Goal: Information Seeking & Learning: Learn about a topic

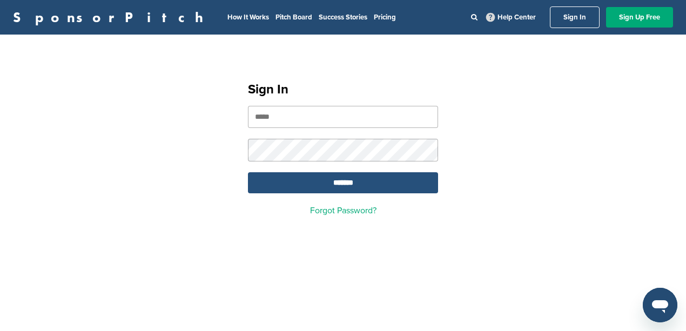
type input "**********"
click at [363, 186] on input "*******" at bounding box center [343, 182] width 190 height 21
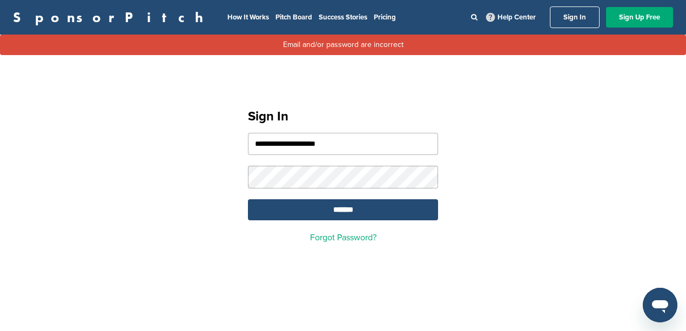
click at [344, 140] on input "**********" at bounding box center [343, 144] width 190 height 22
drag, startPoint x: 344, startPoint y: 140, endPoint x: 224, endPoint y: 147, distance: 120.7
click at [225, 148] on div "**********" at bounding box center [343, 171] width 686 height 193
type input "**********"
click at [363, 207] on input "*******" at bounding box center [343, 209] width 190 height 21
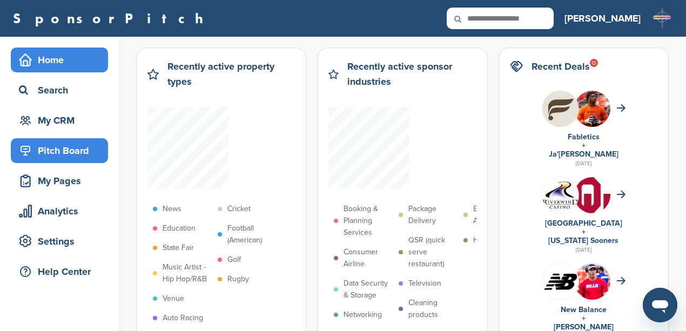
click at [57, 151] on div "Pitch Board" at bounding box center [62, 150] width 92 height 19
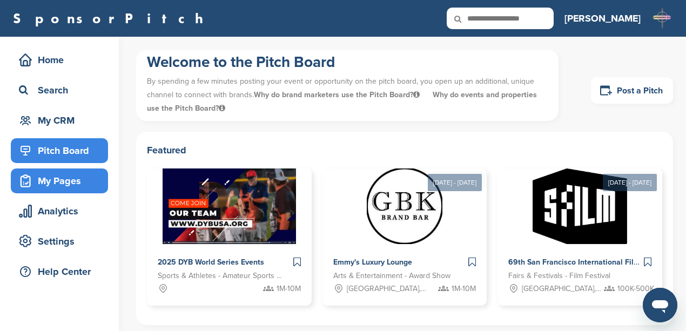
click at [55, 177] on div "My Pages" at bounding box center [62, 180] width 92 height 19
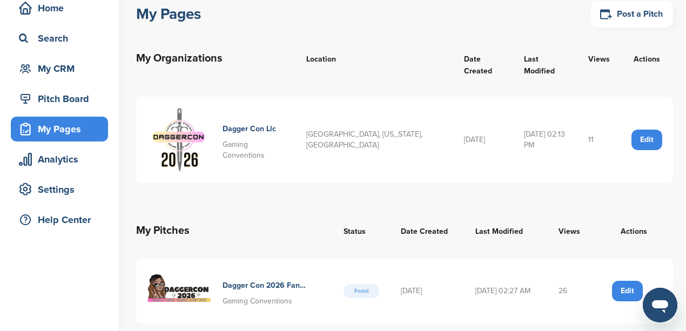
scroll to position [36, 0]
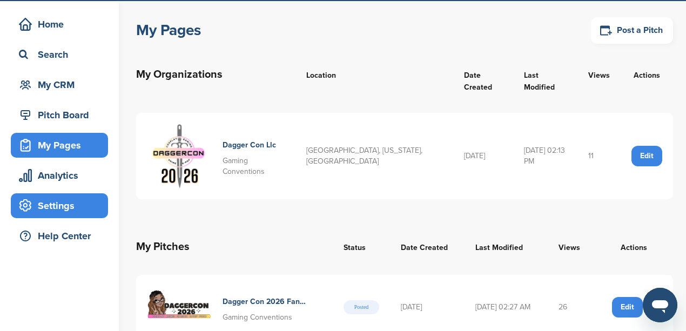
click at [50, 206] on div "Settings" at bounding box center [62, 205] width 92 height 19
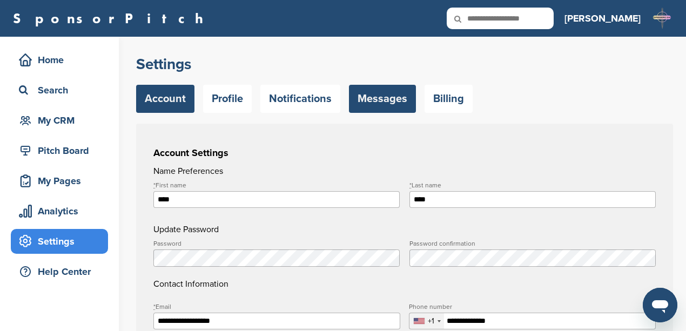
click at [367, 98] on link "Messages" at bounding box center [382, 99] width 67 height 28
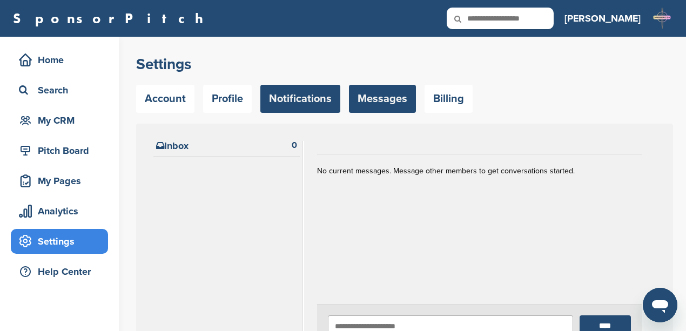
click at [312, 99] on link "Notifications" at bounding box center [300, 99] width 80 height 28
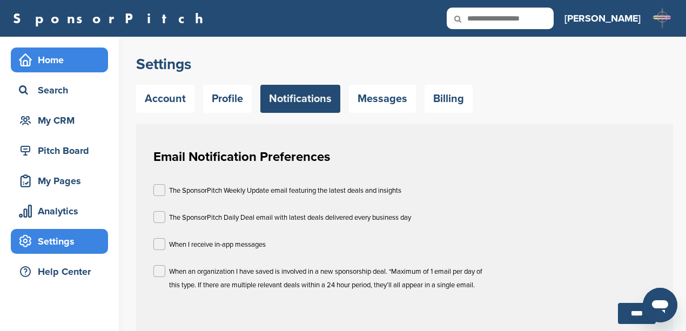
click at [43, 63] on div "Home" at bounding box center [62, 59] width 92 height 19
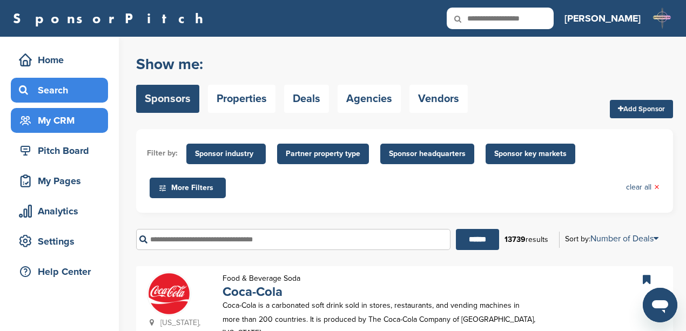
click at [57, 125] on div "My CRM" at bounding box center [62, 120] width 92 height 19
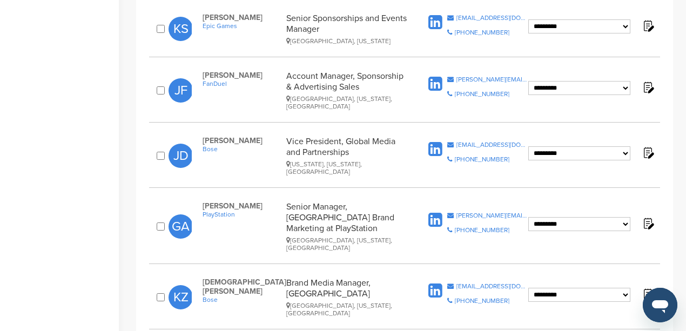
scroll to position [468, 0]
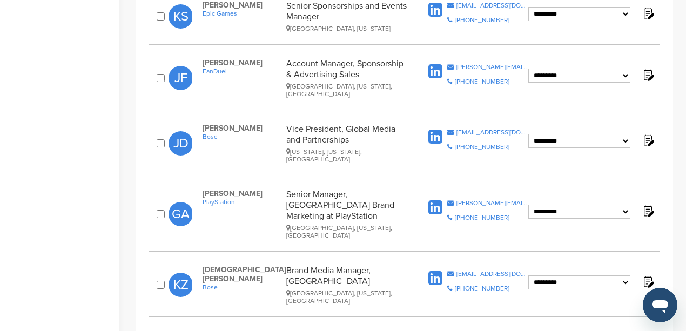
click at [214, 198] on span "PlayStation" at bounding box center [242, 202] width 78 height 8
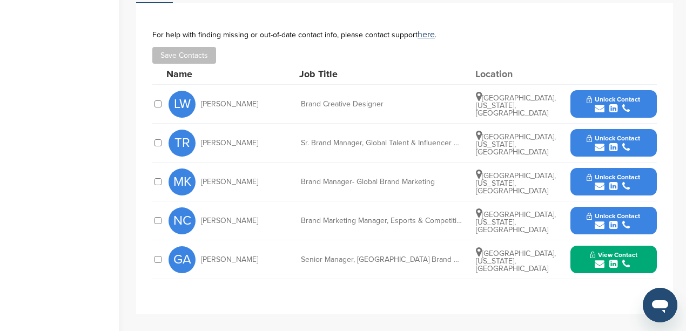
scroll to position [396, 0]
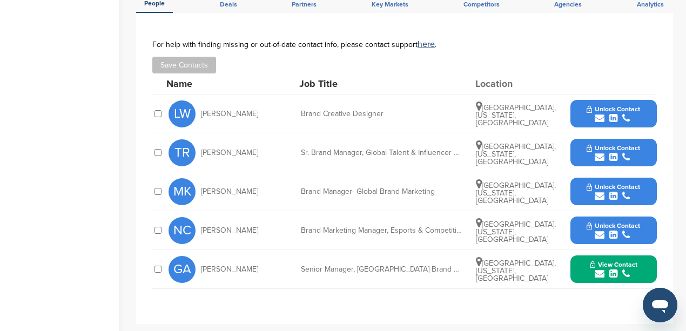
click at [600, 191] on icon "submit" at bounding box center [600, 196] width 10 height 10
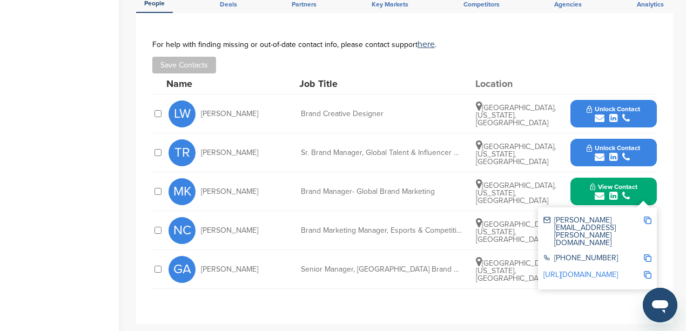
click at [648, 217] on img at bounding box center [648, 221] width 8 height 8
click at [414, 270] on div "GA Gustavo Alvarado Senior Manager, US Brand Marketing at PlayStation Los Angel…" at bounding box center [413, 269] width 488 height 38
click at [668, 178] on div "**********" at bounding box center [404, 168] width 537 height 311
click at [642, 188] on button "View Contact" at bounding box center [613, 192] width 73 height 32
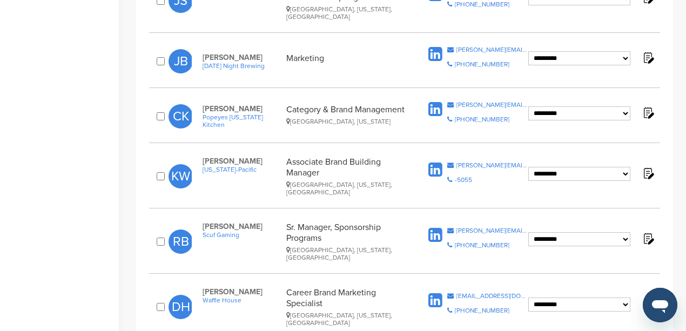
scroll to position [1152, 0]
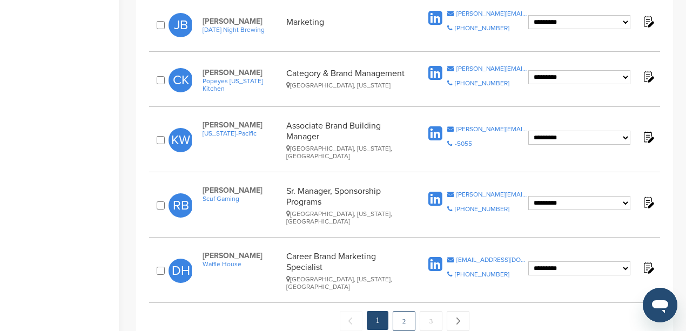
click at [405, 311] on link "2" at bounding box center [404, 321] width 23 height 20
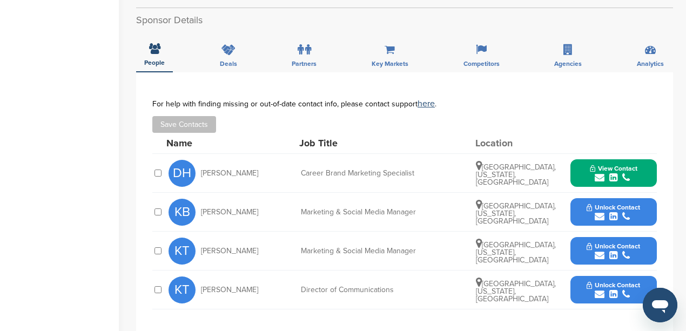
scroll to position [324, 0]
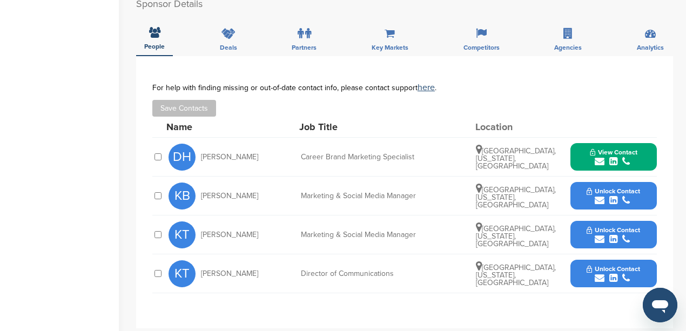
click at [602, 196] on icon "submit" at bounding box center [600, 201] width 10 height 10
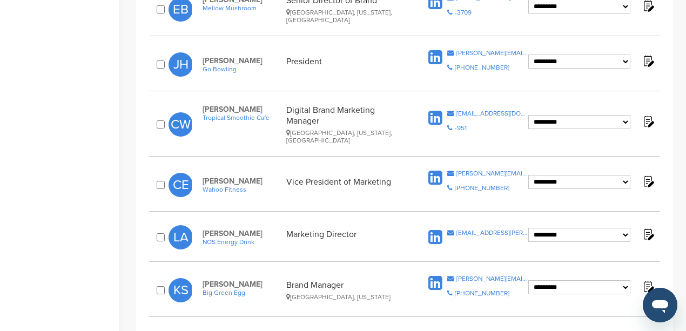
scroll to position [432, 0]
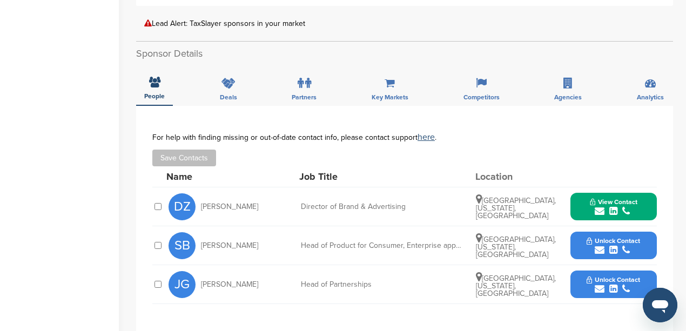
scroll to position [324, 0]
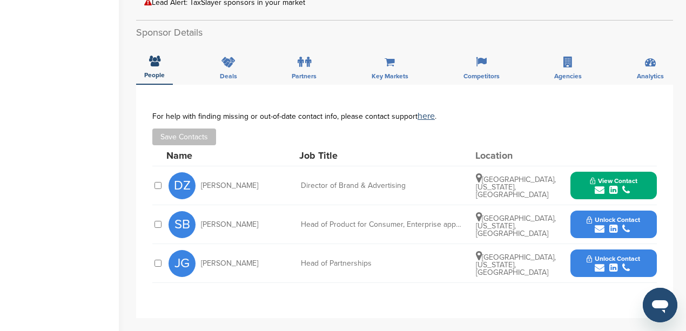
click at [597, 263] on icon "submit" at bounding box center [600, 268] width 10 height 10
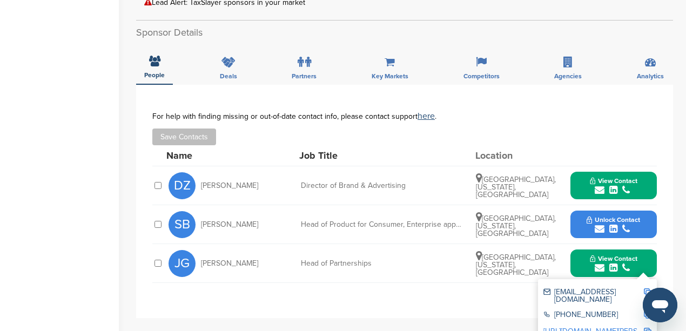
click at [648, 289] on img at bounding box center [648, 293] width 8 height 8
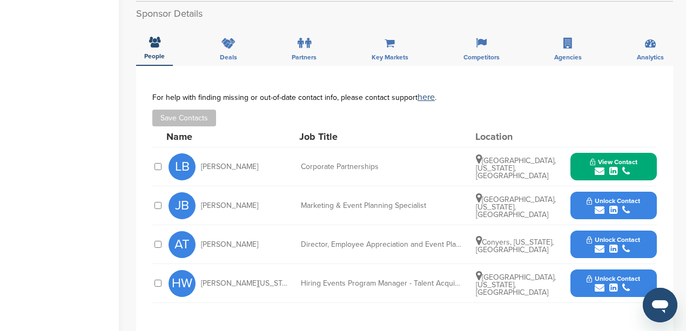
scroll to position [360, 0]
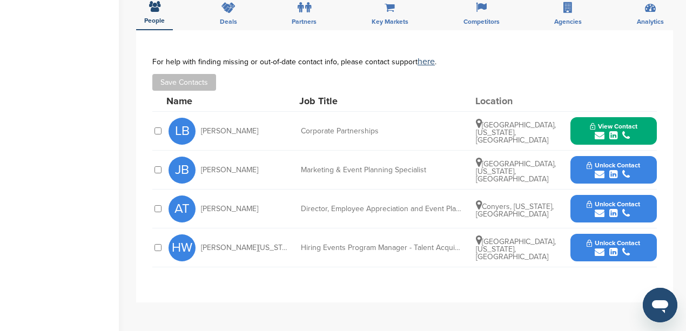
click at [600, 173] on icon "submit" at bounding box center [600, 175] width 10 height 10
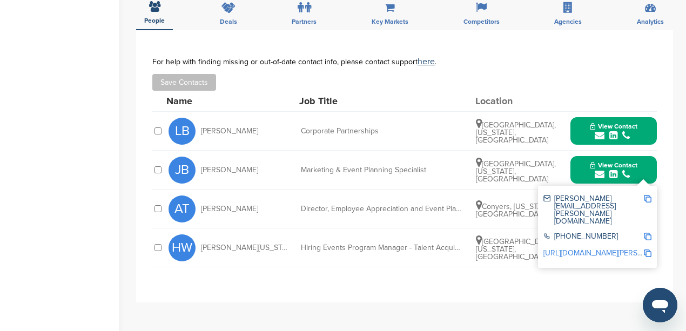
click at [648, 198] on img at bounding box center [648, 199] width 8 height 8
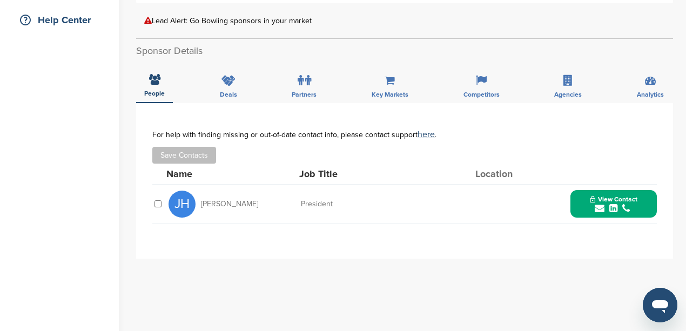
scroll to position [288, 0]
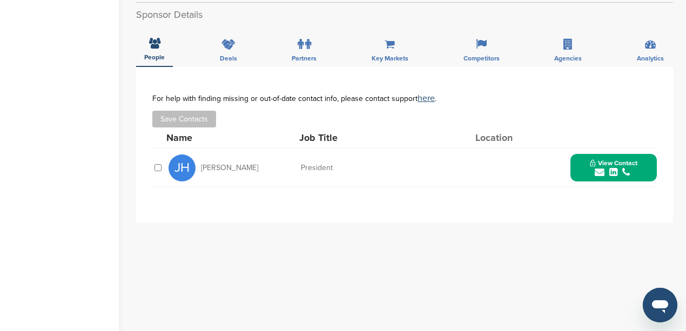
click at [601, 172] on icon "submit" at bounding box center [600, 172] width 10 height 10
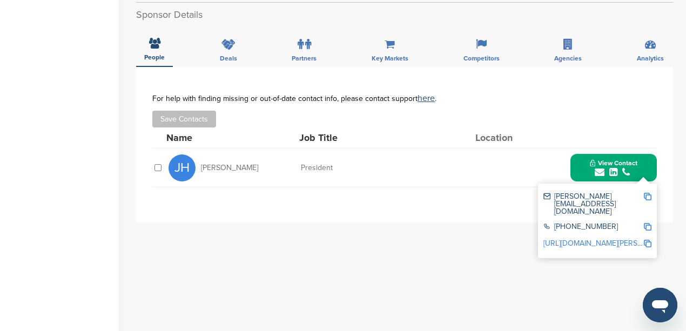
click at [645, 196] on img at bounding box center [648, 197] width 8 height 8
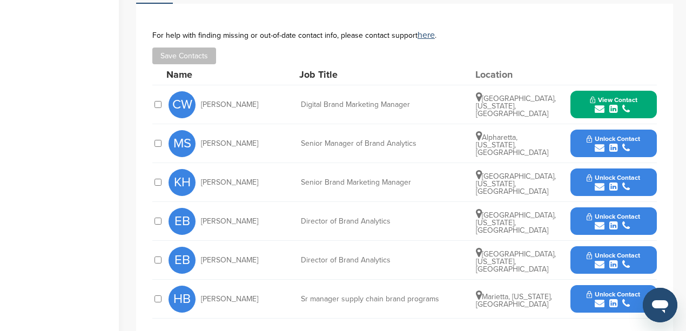
scroll to position [396, 0]
